Goal: Task Accomplishment & Management: Use online tool/utility

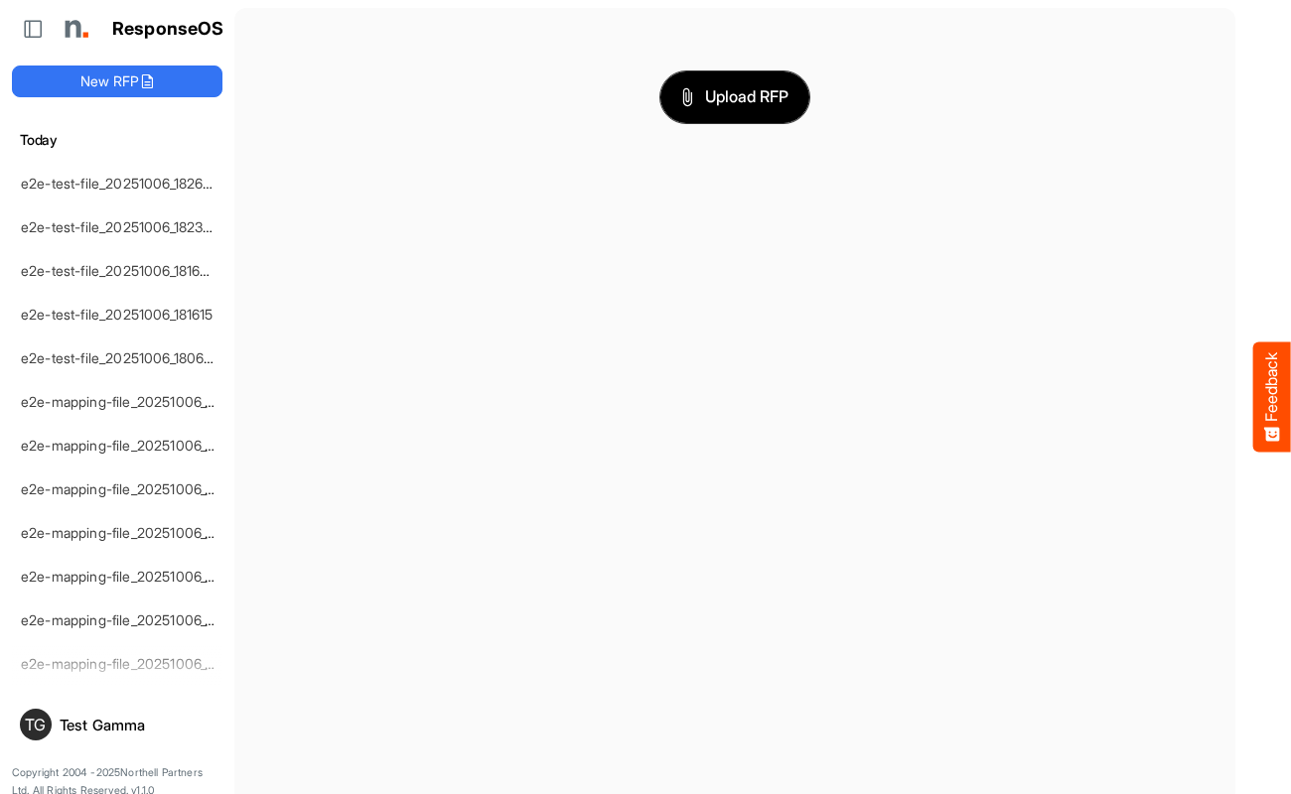
click at [735, 96] on span "Upload RFP" at bounding box center [734, 97] width 107 height 26
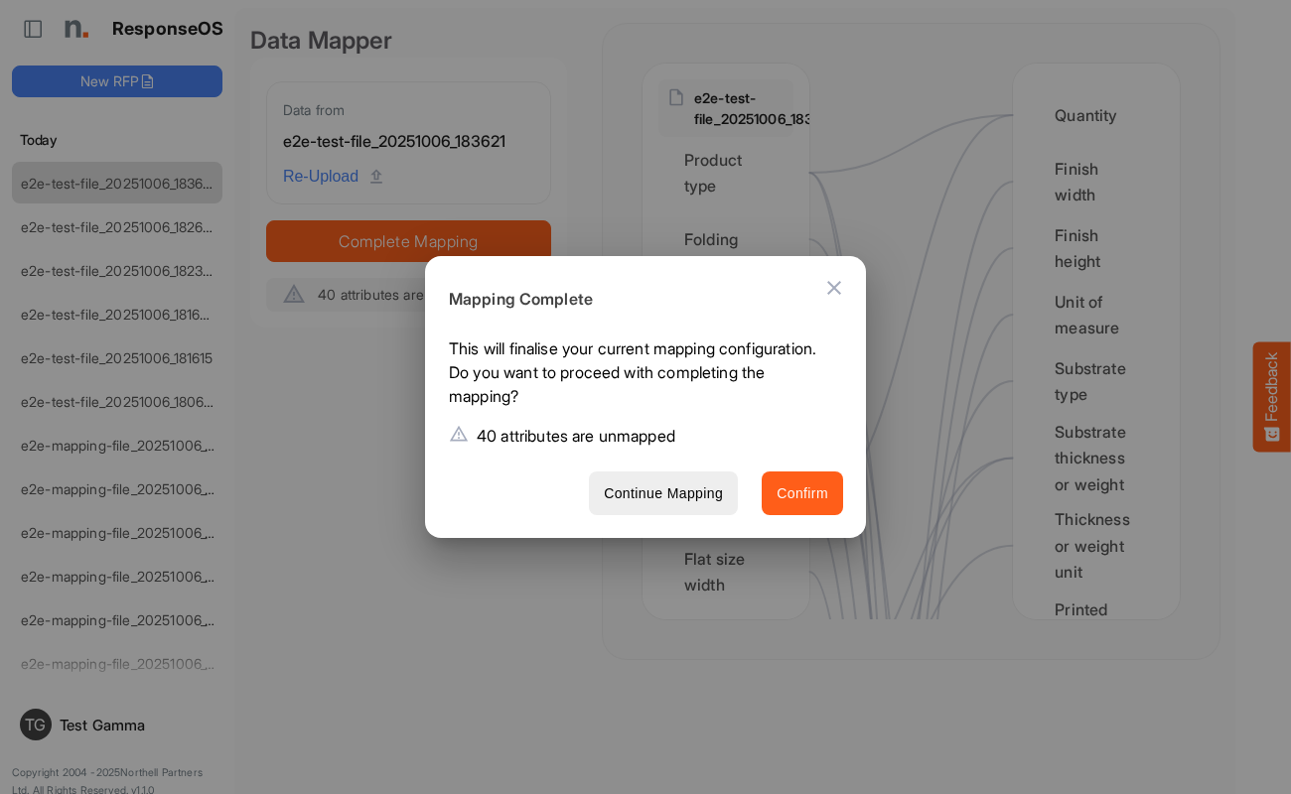
click at [802, 492] on span "Confirm" at bounding box center [802, 494] width 52 height 25
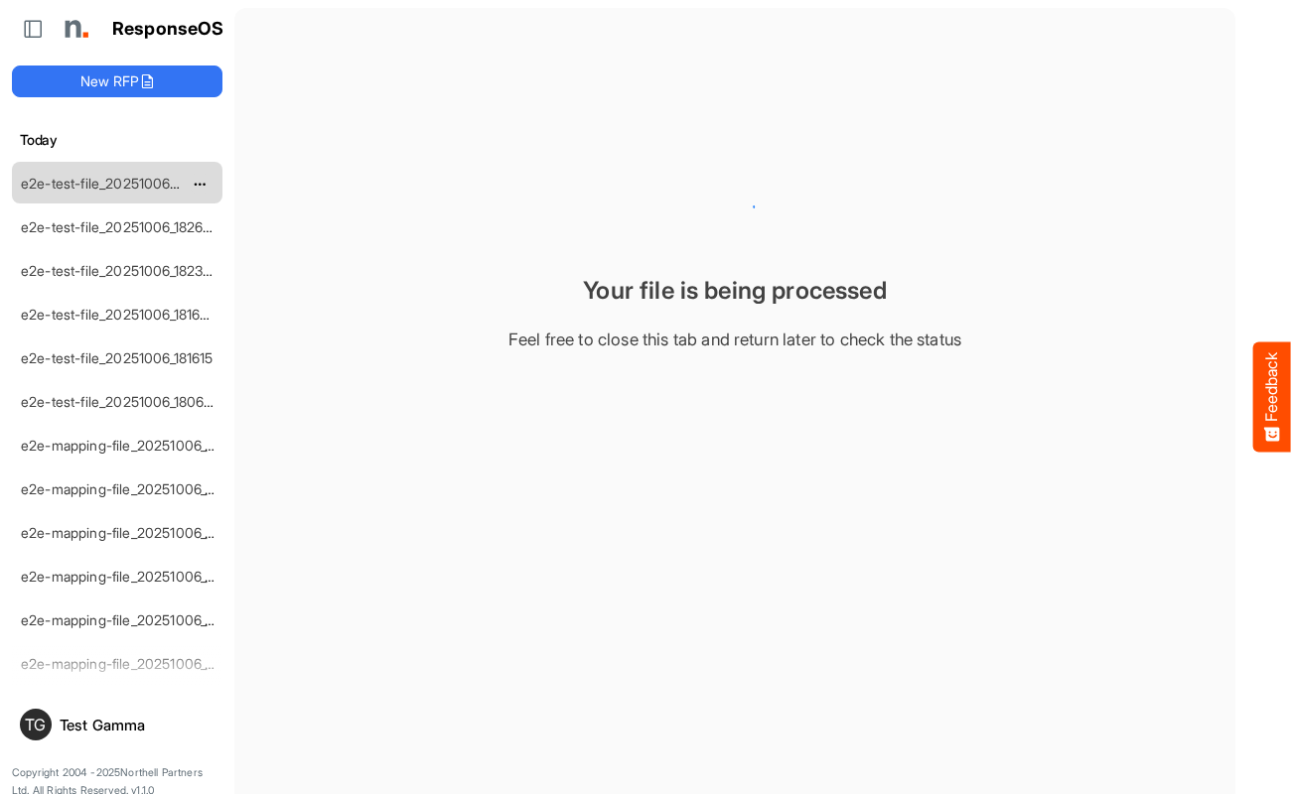
click at [117, 182] on link "e2e-test-file_20251006_183621" at bounding box center [119, 183] width 196 height 17
click at [108, 173] on div "e2e-test-file_20251006_183621" at bounding box center [101, 183] width 177 height 40
click at [108, 181] on link "e2e-test-file_20251006_183621" at bounding box center [119, 183] width 196 height 17
